Goal: Task Accomplishment & Management: Use online tool/utility

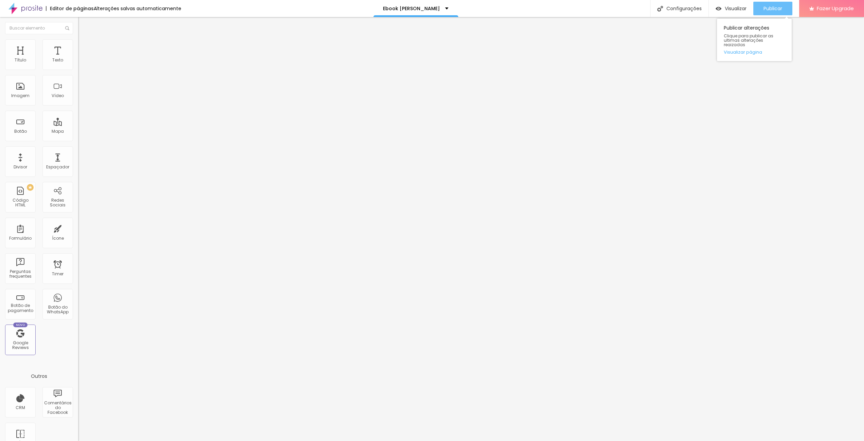
click at [773, 7] on span "Publicar" at bounding box center [772, 8] width 19 height 5
drag, startPoint x: 41, startPoint y: 41, endPoint x: 38, endPoint y: 42, distance: 3.8
click at [78, 42] on li "Estilo" at bounding box center [117, 42] width 78 height 7
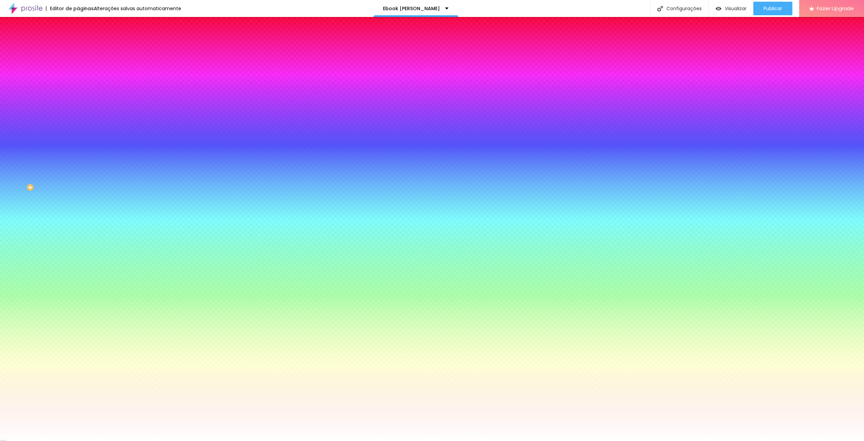
drag, startPoint x: 38, startPoint y: 42, endPoint x: 62, endPoint y: 39, distance: 24.2
click at [78, 46] on img at bounding box center [81, 49] width 6 height 6
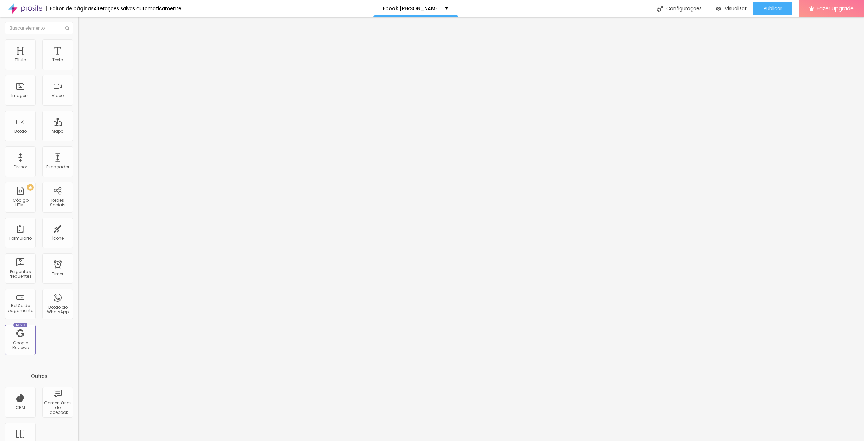
click at [78, 39] on li "Conteúdo" at bounding box center [117, 36] width 78 height 7
click at [82, 72] on div "Quero receber o ebook da [PERSON_NAME]" at bounding box center [116, 66] width 69 height 12
click at [78, 69] on img at bounding box center [80, 71] width 4 height 4
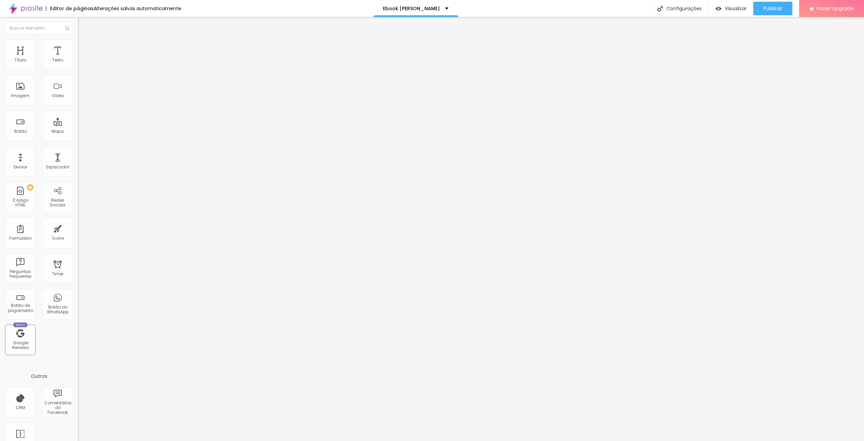
drag, startPoint x: 391, startPoint y: 249, endPoint x: 388, endPoint y: 254, distance: 5.9
drag, startPoint x: 388, startPoint y: 254, endPoint x: 347, endPoint y: 225, distance: 49.9
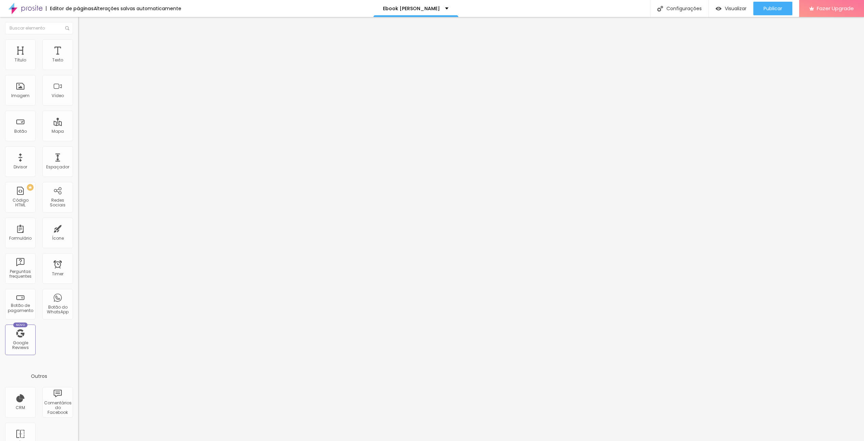
drag, startPoint x: 345, startPoint y: 252, endPoint x: 329, endPoint y: 250, distance: 16.8
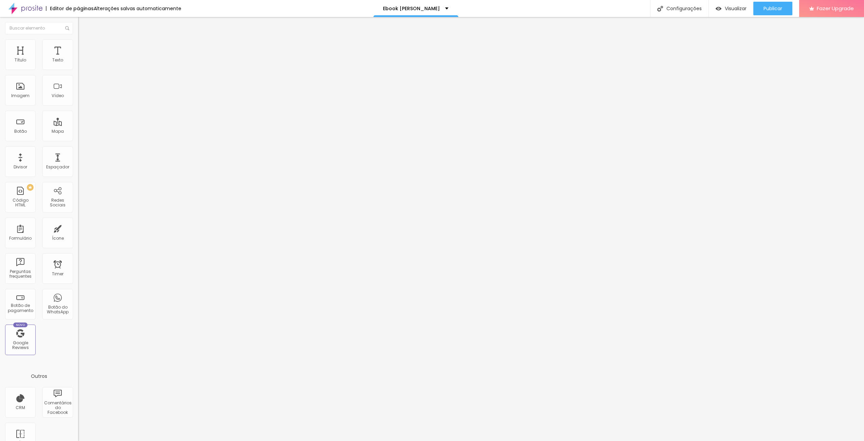
type input "WhatsApp"
type input "Coloque seu telefone aqui"
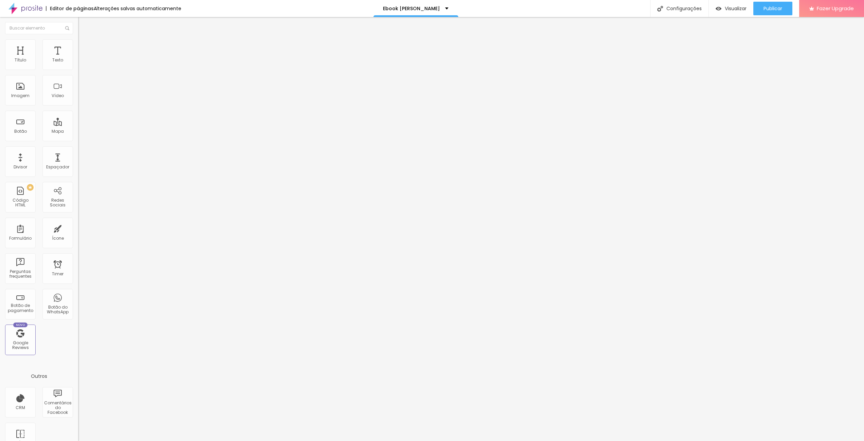
drag, startPoint x: 318, startPoint y: 260, endPoint x: 315, endPoint y: 202, distance: 58.8
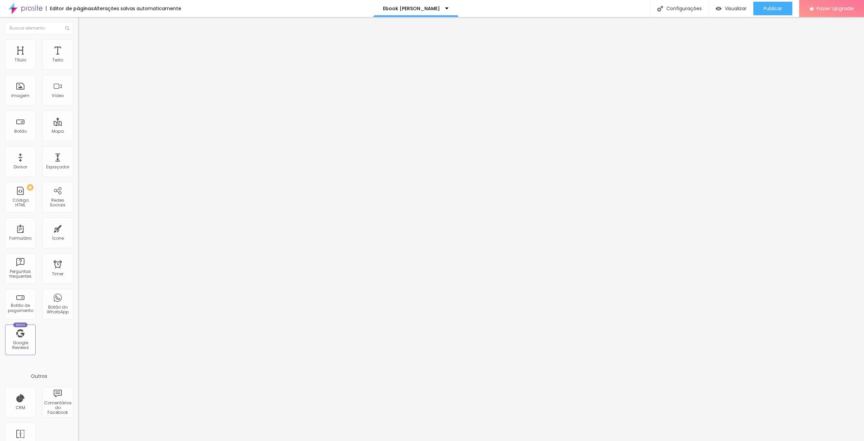
click at [82, 72] on div "Quero receber o ebook da [PERSON_NAME]" at bounding box center [116, 66] width 69 height 12
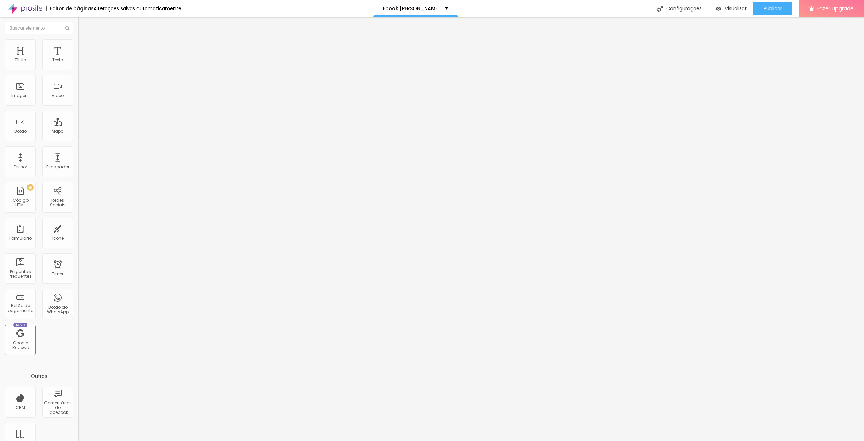
click at [78, 69] on img at bounding box center [80, 71] width 4 height 4
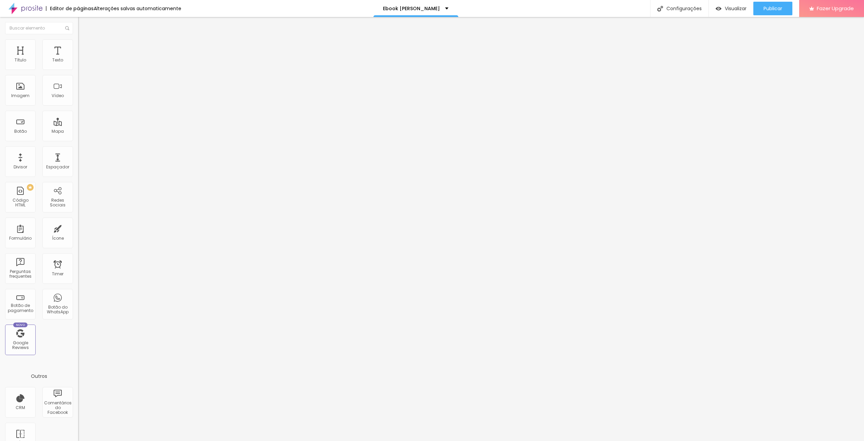
type input "Coloque seu telefone com DDD aqui"
click at [772, 8] on span "Publicar" at bounding box center [772, 8] width 19 height 5
